Goal: Transaction & Acquisition: Purchase product/service

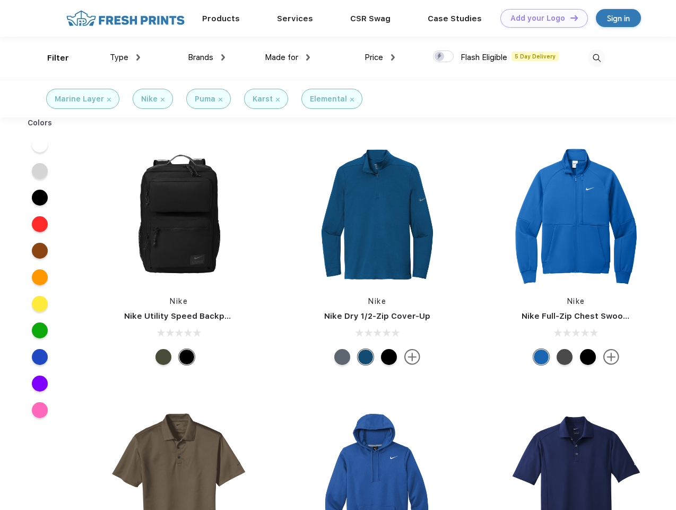
click at [540, 18] on link "Add your Logo Design Tool" at bounding box center [545, 18] width 88 height 19
click at [0, 0] on div "Design Tool" at bounding box center [0, 0] width 0 height 0
click at [570, 18] on link "Add your Logo Design Tool" at bounding box center [545, 18] width 88 height 19
click at [51, 58] on div "Filter" at bounding box center [58, 58] width 22 height 12
click at [125, 57] on span "Type" at bounding box center [119, 58] width 19 height 10
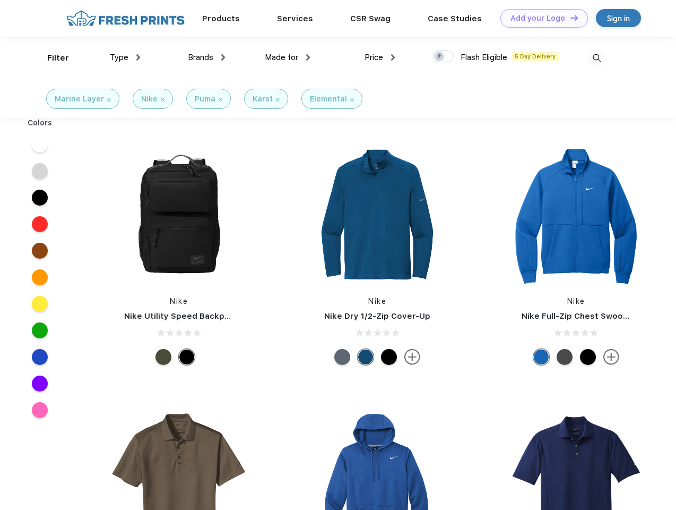
click at [207, 57] on span "Brands" at bounding box center [200, 58] width 25 height 10
click at [288, 57] on span "Made for" at bounding box center [281, 58] width 33 height 10
click at [380, 57] on span "Price" at bounding box center [374, 58] width 19 height 10
click at [444, 57] on div at bounding box center [443, 56] width 21 height 12
click at [440, 57] on input "checkbox" at bounding box center [436, 53] width 7 height 7
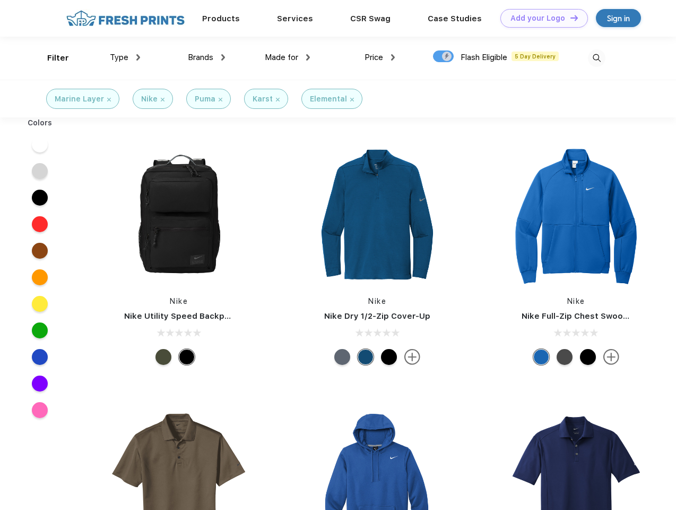
click at [597, 58] on img at bounding box center [597, 58] width 18 height 18
